Goal: Navigation & Orientation: Find specific page/section

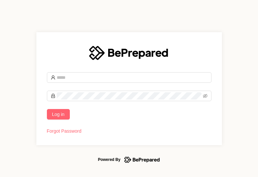
click at [77, 78] on input "text" at bounding box center [132, 77] width 151 height 7
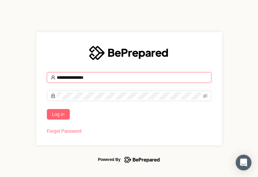
type input "**********"
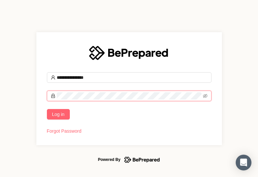
click at [47, 109] on button "Log in" at bounding box center [58, 114] width 23 height 10
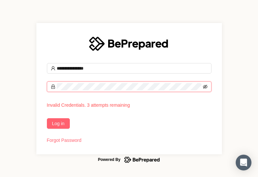
click at [203, 86] on icon "eye-invisible" at bounding box center [205, 86] width 5 height 4
click at [55, 123] on span "Log in" at bounding box center [58, 123] width 12 height 7
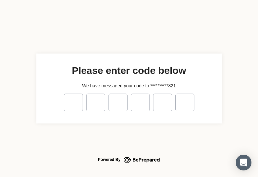
type input "*"
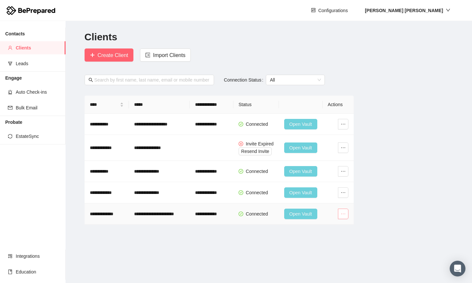
click at [257, 176] on icon "ellipsis" at bounding box center [342, 213] width 5 height 5
click at [199, 176] on main "**********" at bounding box center [269, 152] width 406 height 262
click at [257, 11] on span "Configurations" at bounding box center [332, 10] width 29 height 7
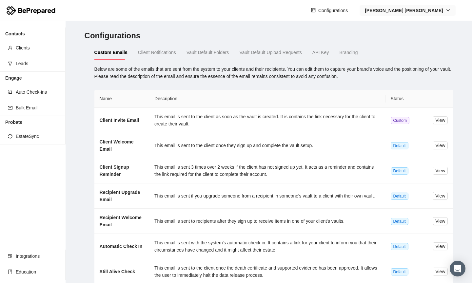
click at [257, 8] on icon "down" at bounding box center [448, 10] width 5 height 5
click at [23, 49] on span "Clients" at bounding box center [38, 47] width 45 height 13
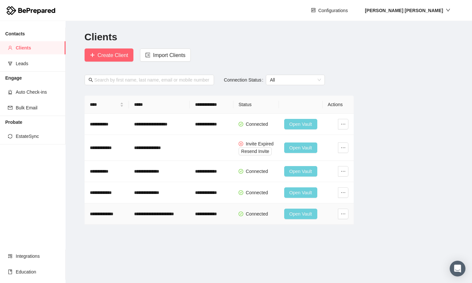
click at [243, 176] on icon "check-circle" at bounding box center [240, 214] width 5 height 5
click at [221, 176] on td "**********" at bounding box center [212, 213] width 44 height 21
click at [175, 176] on td "**********" at bounding box center [159, 213] width 61 height 21
click at [257, 176] on icon "ellipsis" at bounding box center [343, 214] width 4 height 1
click at [184, 176] on main "**********" at bounding box center [269, 152] width 406 height 262
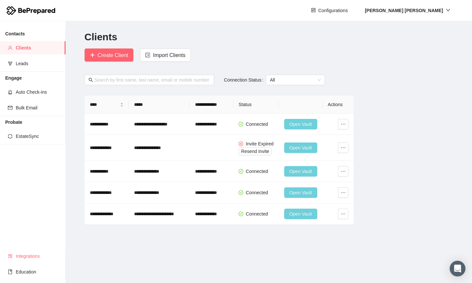
click at [19, 176] on span "Integrations" at bounding box center [38, 256] width 45 height 13
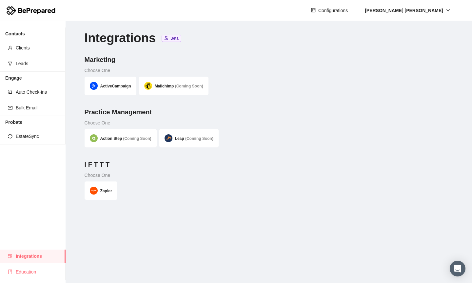
click at [33, 176] on span "Education" at bounding box center [38, 271] width 45 height 13
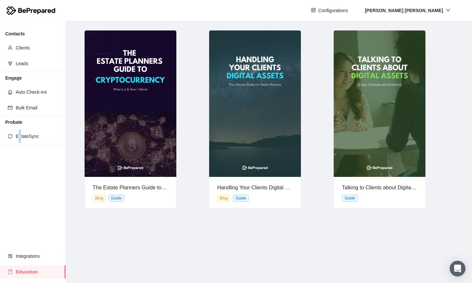
drag, startPoint x: 13, startPoint y: 0, endPoint x: 19, endPoint y: 168, distance: 168.5
click at [19, 168] on div "Contacts Clients Leads Engage Auto Check-ins Bulk Email Probate EstateSync Inte…" at bounding box center [33, 152] width 66 height 262
click at [27, 47] on span "Clients" at bounding box center [38, 47] width 45 height 13
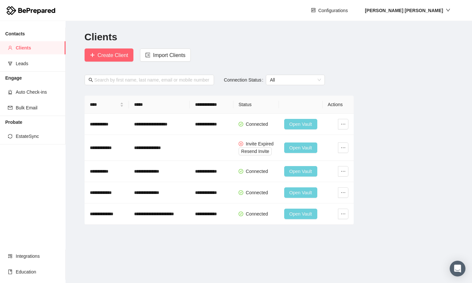
drag, startPoint x: 6, startPoint y: 3, endPoint x: 22, endPoint y: 172, distance: 169.8
click at [22, 172] on div "Contacts Clients Leads Engage Auto Check-ins Bulk Email Probate EstateSync Inte…" at bounding box center [33, 152] width 66 height 262
click at [257, 176] on span "Open Vault" at bounding box center [300, 213] width 23 height 7
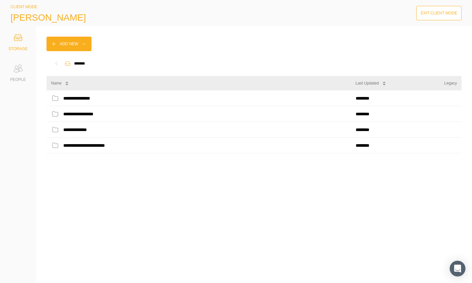
drag, startPoint x: 8, startPoint y: 0, endPoint x: 122, endPoint y: 35, distance: 119.2
click at [122, 35] on div "**********" at bounding box center [254, 154] width 436 height 257
click at [13, 73] on icon at bounding box center [17, 68] width 13 height 13
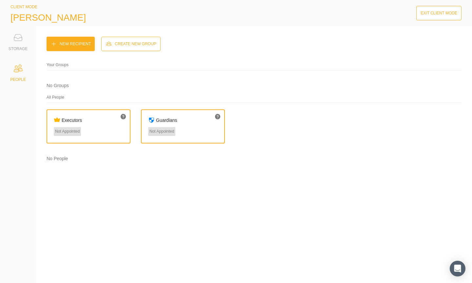
click at [18, 39] on icon at bounding box center [17, 37] width 13 height 13
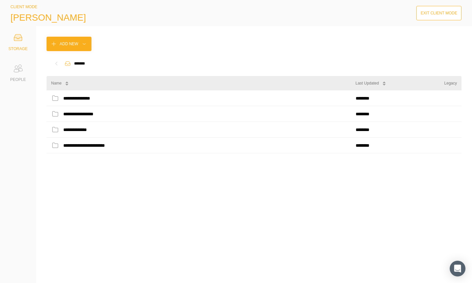
click at [257, 6] on button "Exit Client Mode" at bounding box center [438, 13] width 45 height 14
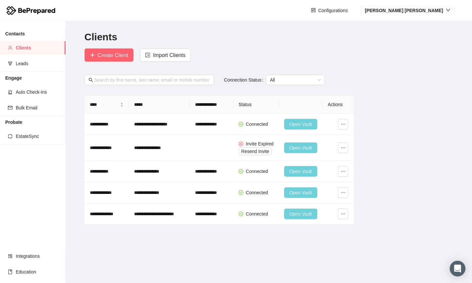
click at [257, 10] on div "[PERSON_NAME]" at bounding box center [407, 10] width 85 height 7
click at [257, 31] on span "Company" at bounding box center [435, 33] width 34 height 7
